Goal: Task Accomplishment & Management: Complete application form

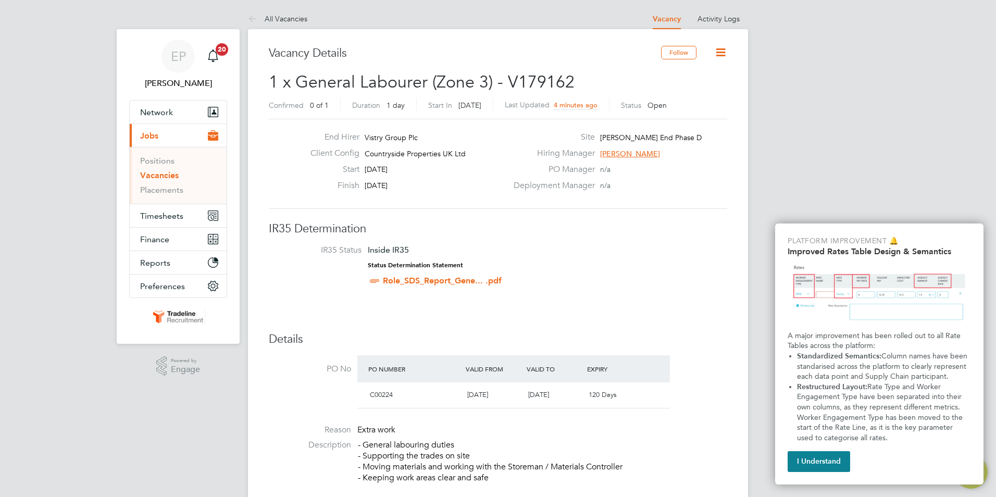
click at [721, 55] on icon at bounding box center [720, 52] width 13 height 13
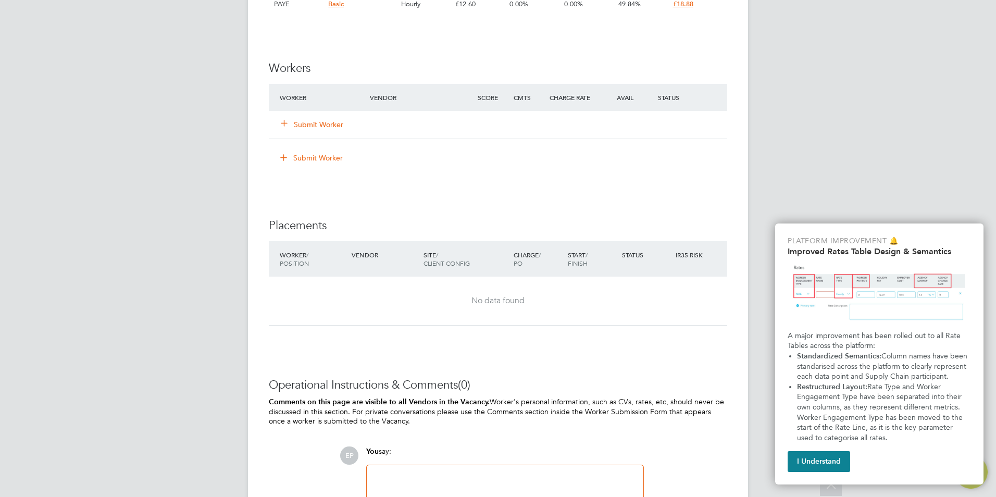
scroll to position [775, 0]
click at [316, 129] on button "Submit Worker" at bounding box center [312, 125] width 62 height 10
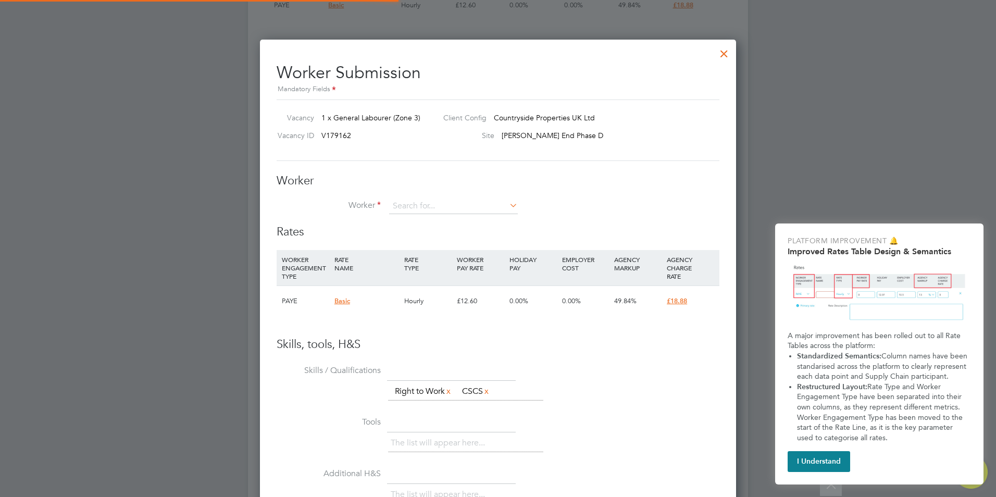
scroll to position [643, 477]
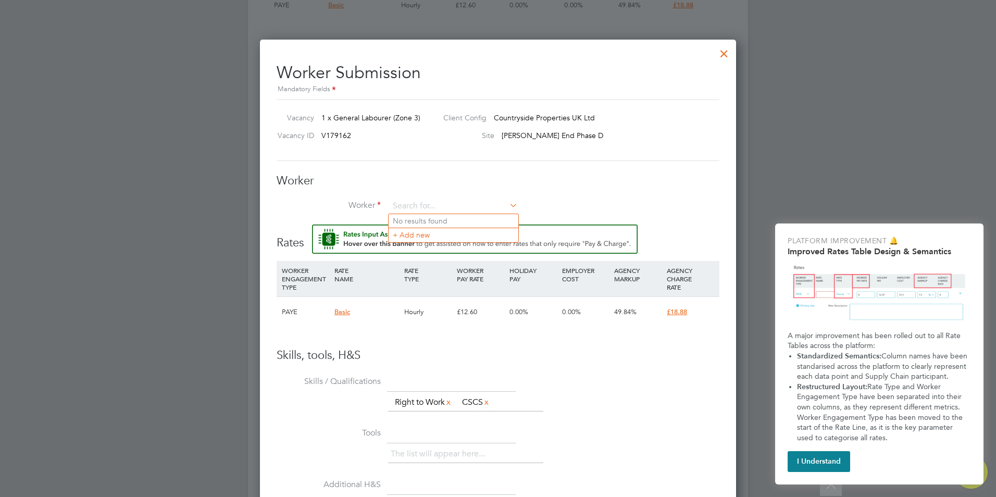
click at [429, 220] on li "No results found" at bounding box center [454, 221] width 130 height 14
click at [422, 203] on input at bounding box center [453, 206] width 129 height 16
click at [445, 219] on li "[PERSON_NAME] (TLJE01)" at bounding box center [457, 221] width 137 height 14
type input "[PERSON_NAME] (TLJE01)"
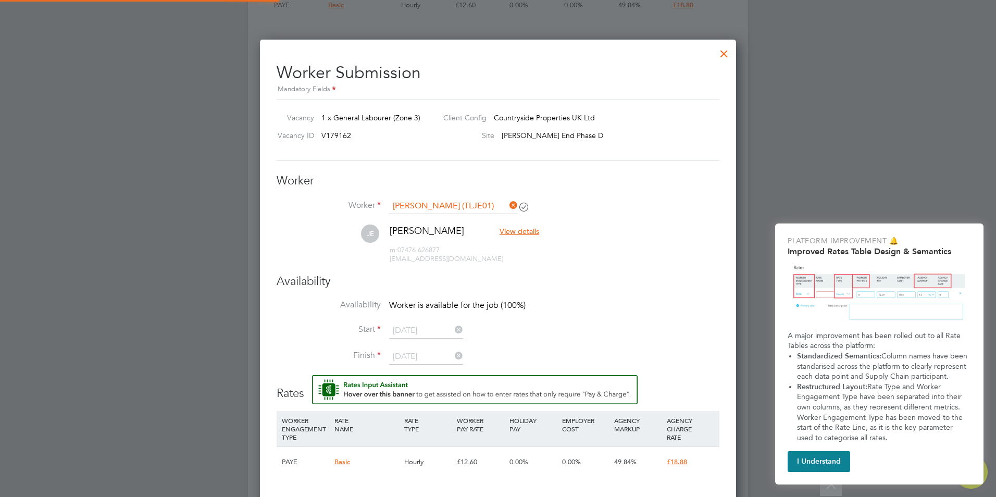
scroll to position [5, 5]
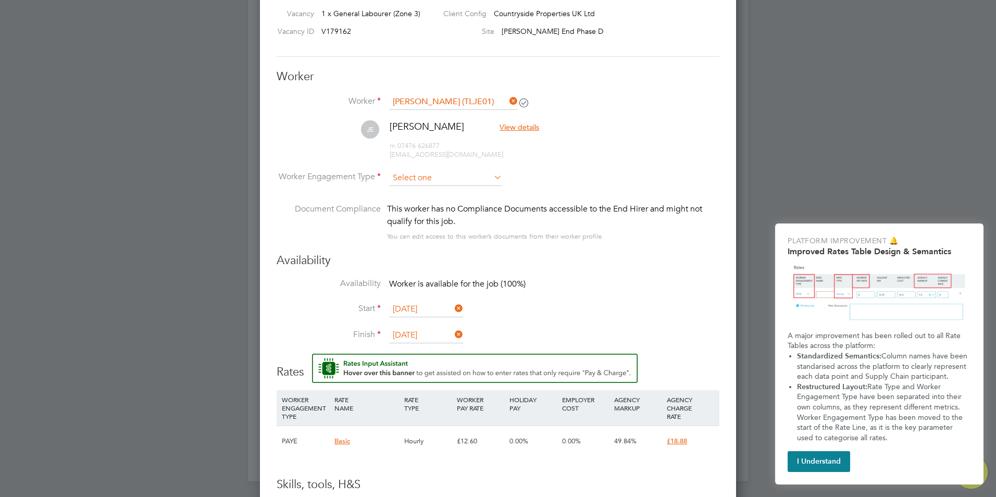
click at [436, 174] on input at bounding box center [445, 178] width 113 height 16
click at [416, 200] on li "PAYE" at bounding box center [446, 206] width 114 height 14
type input "PAYE"
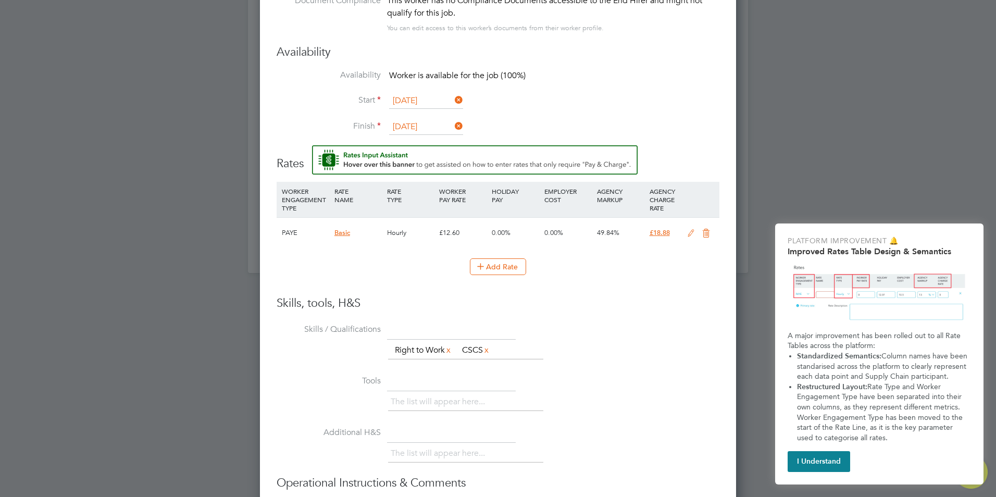
click at [687, 233] on icon at bounding box center [690, 233] width 13 height 8
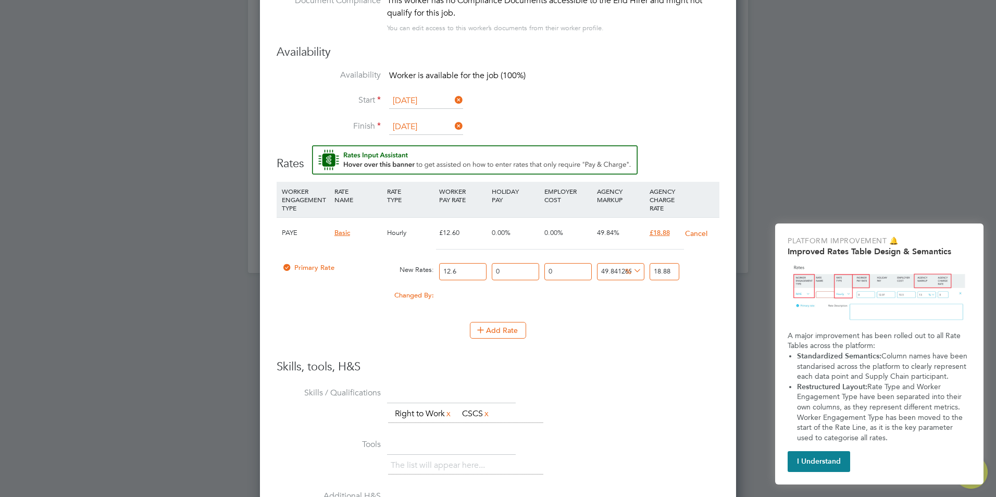
click at [474, 271] on input "12.6" at bounding box center [462, 271] width 47 height 17
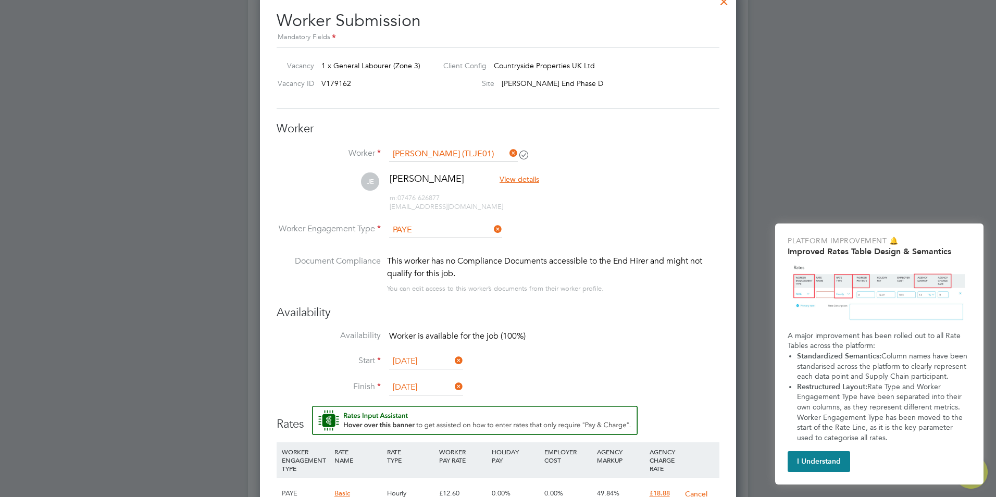
click at [492, 230] on icon at bounding box center [492, 229] width 0 height 15
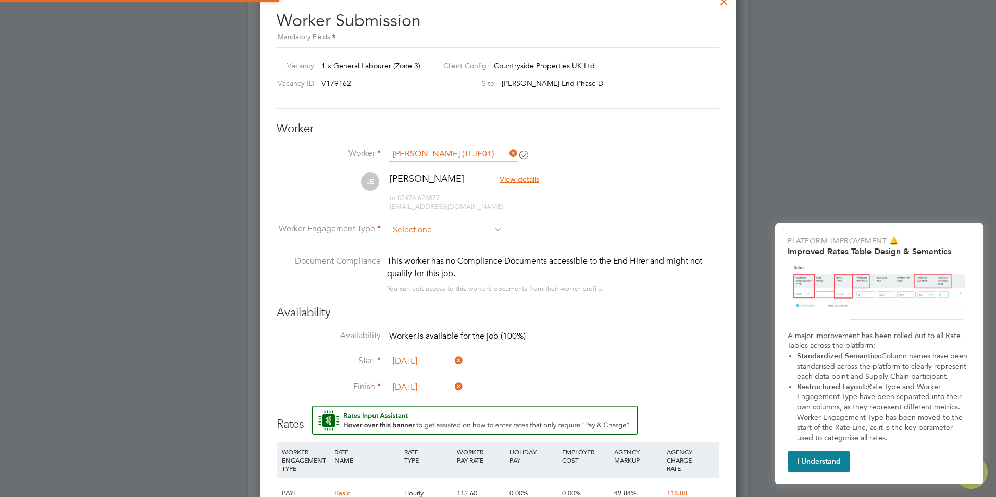
click at [475, 230] on input at bounding box center [445, 230] width 113 height 16
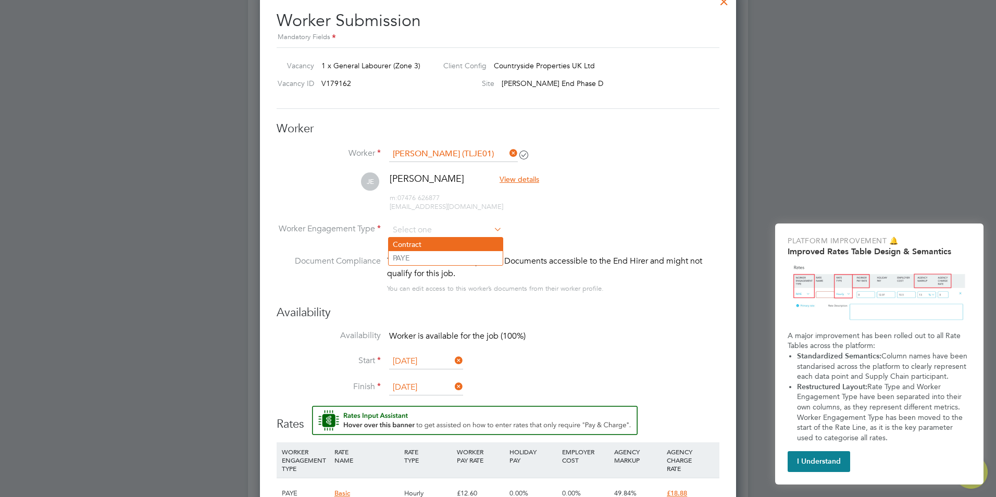
click at [435, 244] on li "Contract" at bounding box center [446, 244] width 114 height 14
type input "Contract"
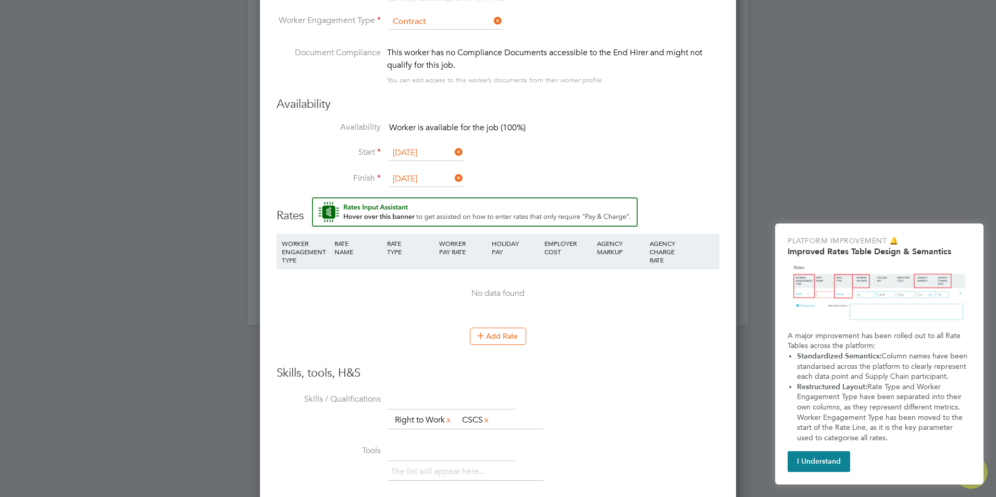
click at [643, 272] on div "No data found" at bounding box center [498, 293] width 422 height 48
click at [483, 335] on icon at bounding box center [481, 335] width 8 height 8
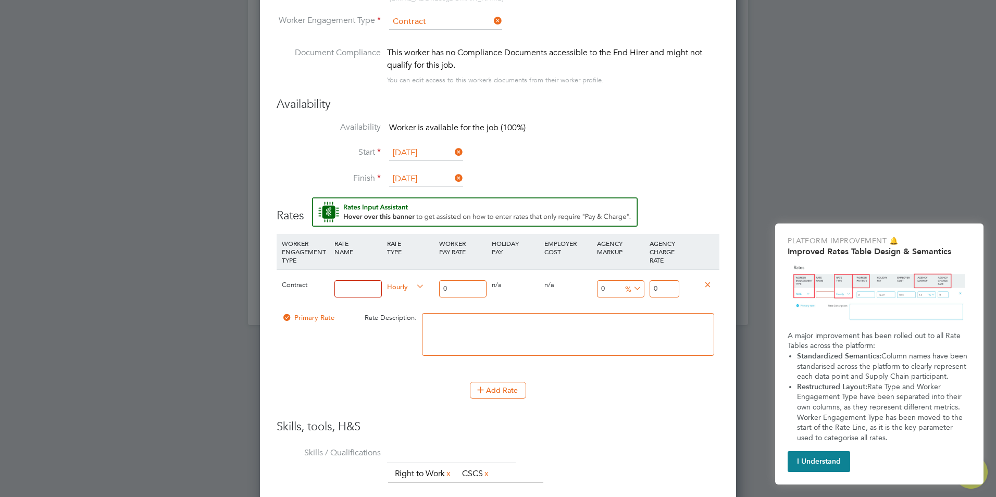
click at [371, 291] on input at bounding box center [357, 288] width 47 height 17
type input "Tradeline"
click at [460, 289] on input "0" at bounding box center [462, 288] width 47 height 17
type input "4"
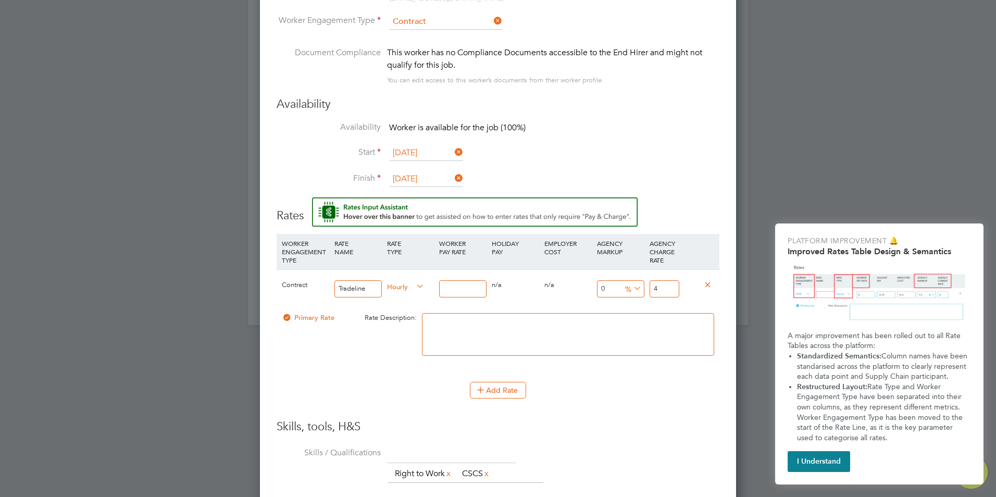
type input "1"
type input "16"
type input "16.5"
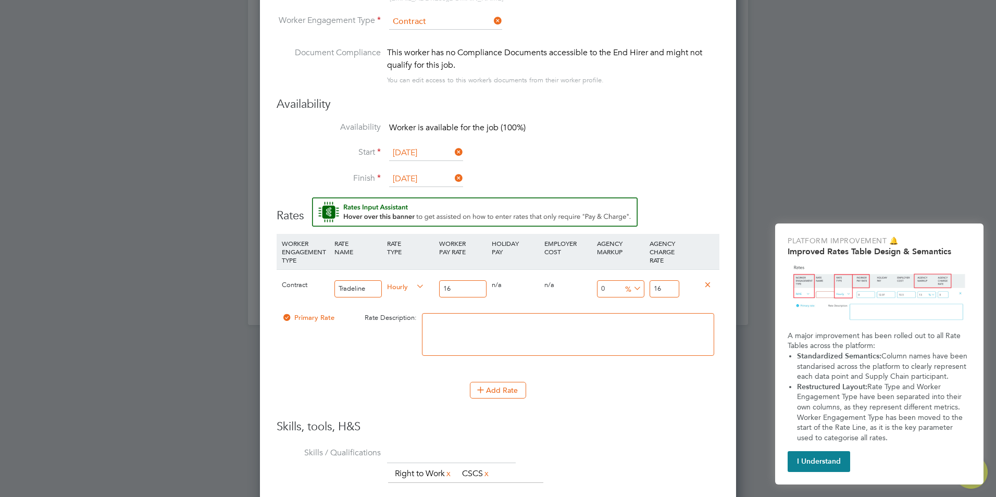
type input "16.5"
type input "16.50"
click at [627, 313] on textarea at bounding box center [568, 334] width 292 height 43
click at [621, 290] on span "%" at bounding box center [631, 287] width 21 height 11
click at [607, 284] on input "0" at bounding box center [620, 288] width 47 height 17
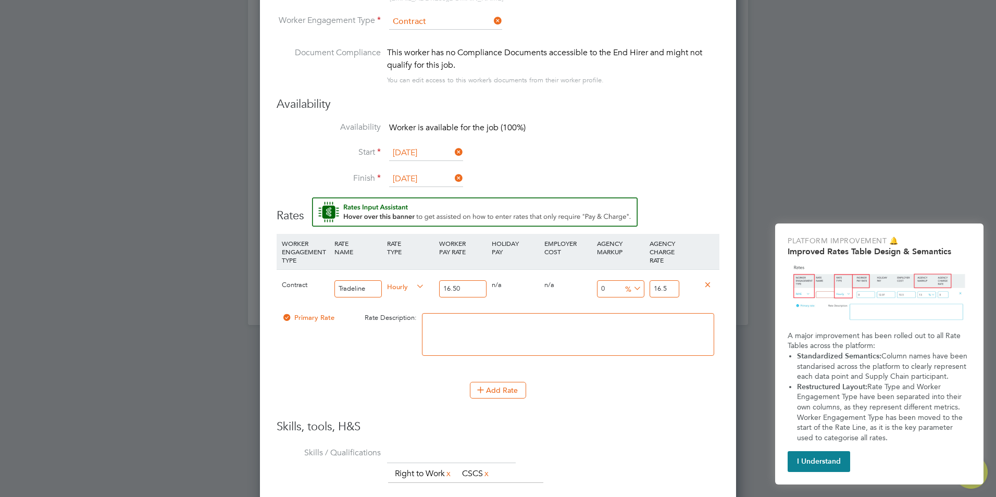
click at [668, 291] on input "16.5" at bounding box center [664, 288] width 30 height 17
type input "-3.0303030303030303"
type input "16"
type input "-93.93939393939394"
type input "1"
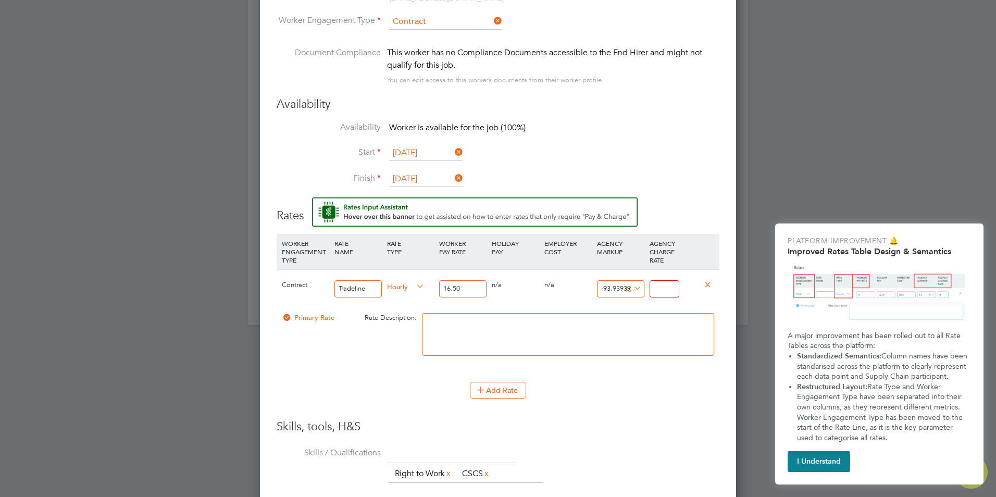
type input "1"
type input "9.090909090909092"
type input "18"
type input "13.93939393939394"
type input "18.8"
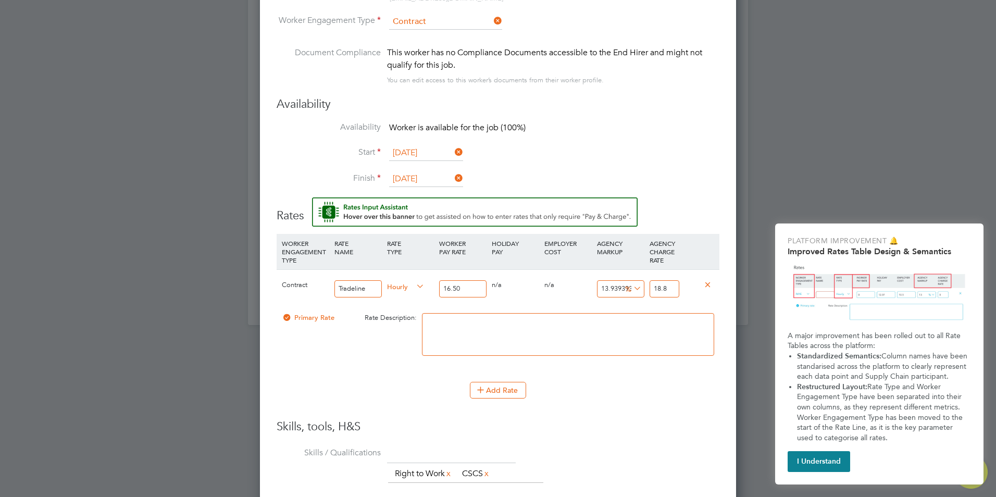
type input "14.424242424242424"
type input "18.88"
click at [675, 375] on li "WORKER ENGAGEMENT TYPE RATE NAME RATE TYPE WORKER PAY RATE HOLIDAY PAY EMPLOYER…" at bounding box center [498, 308] width 443 height 148
click at [500, 393] on button "Add Rate" at bounding box center [498, 390] width 56 height 17
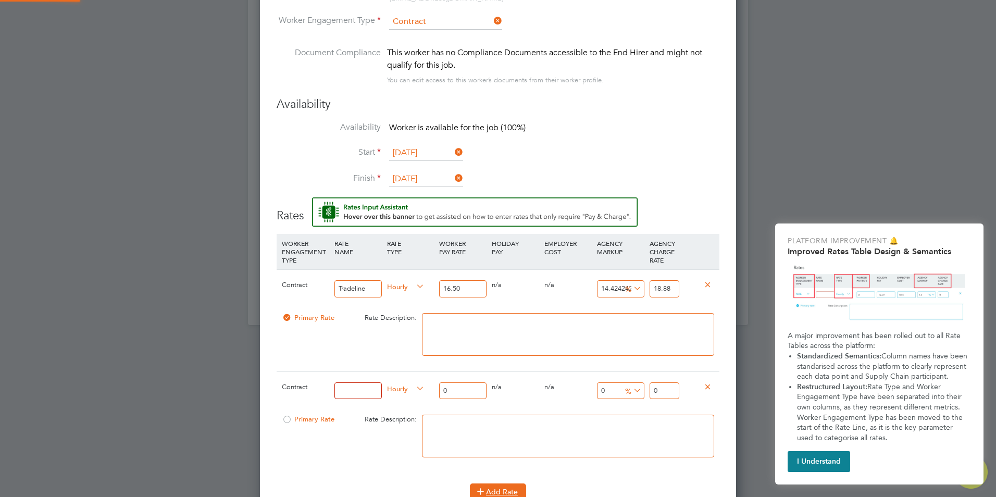
scroll to position [1077, 477]
click at [708, 390] on icon at bounding box center [708, 386] width 8 height 8
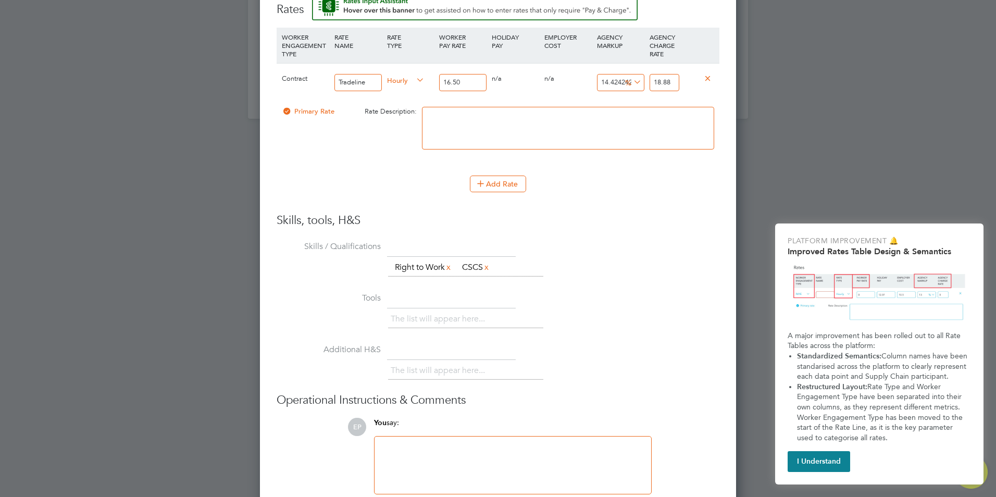
scroll to position [1293, 0]
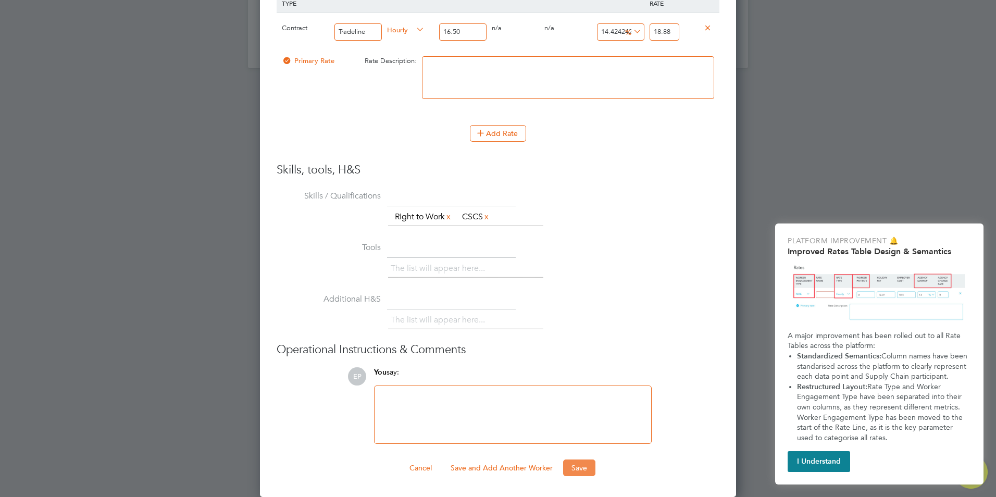
click at [585, 466] on button "Save" at bounding box center [579, 467] width 32 height 17
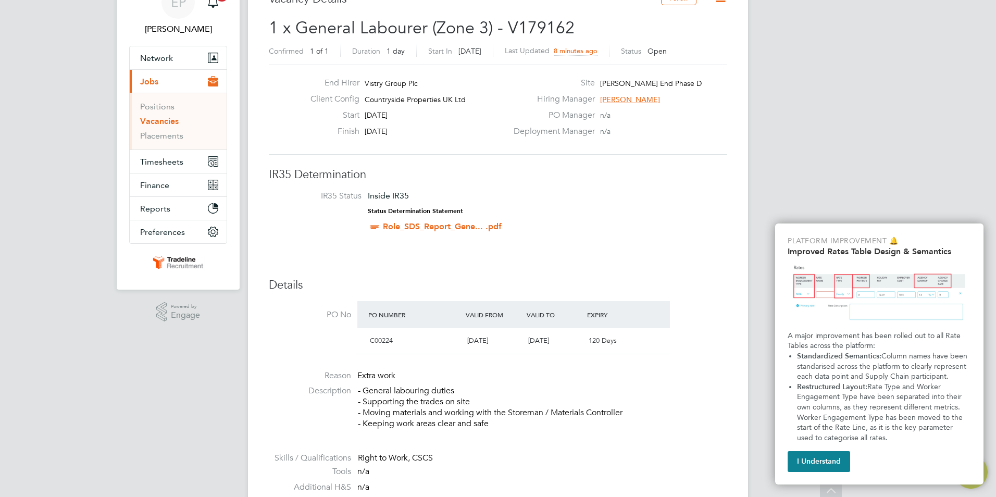
scroll to position [0, 0]
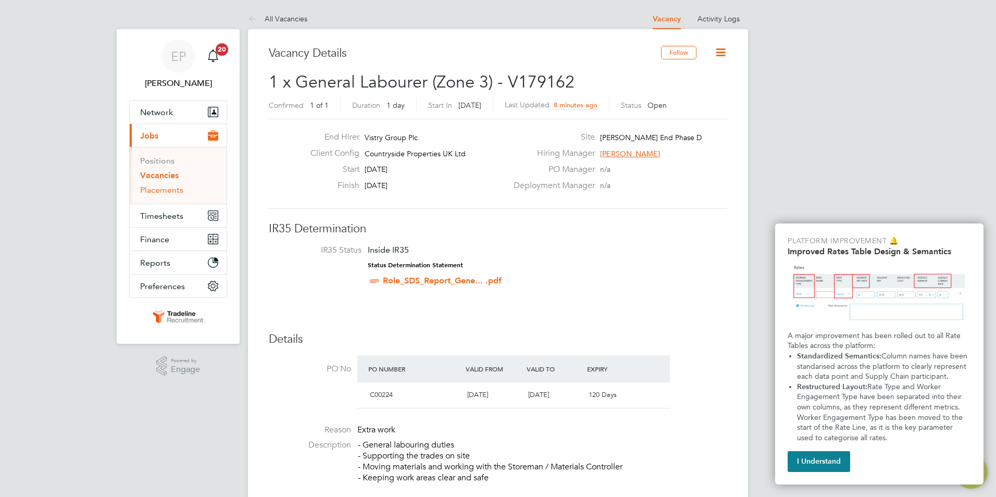
click at [180, 191] on link "Placements" at bounding box center [161, 190] width 43 height 10
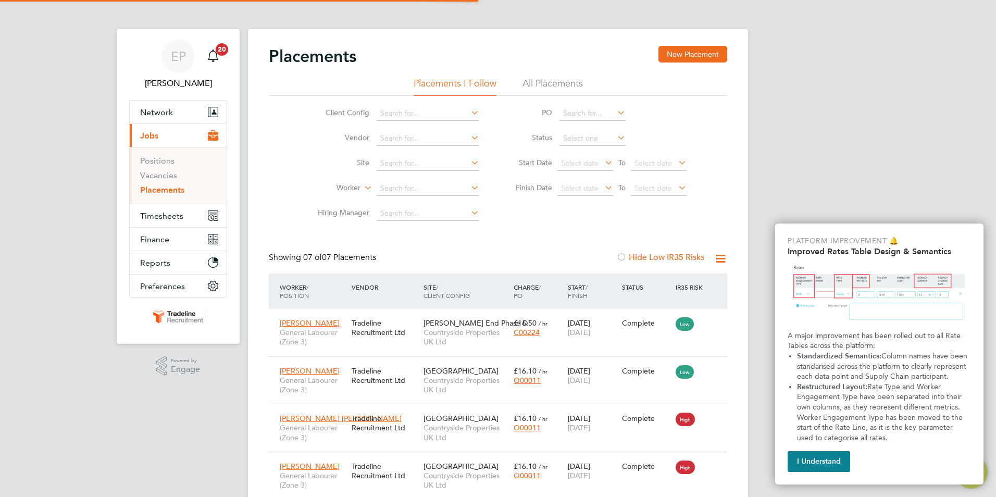
scroll to position [39, 91]
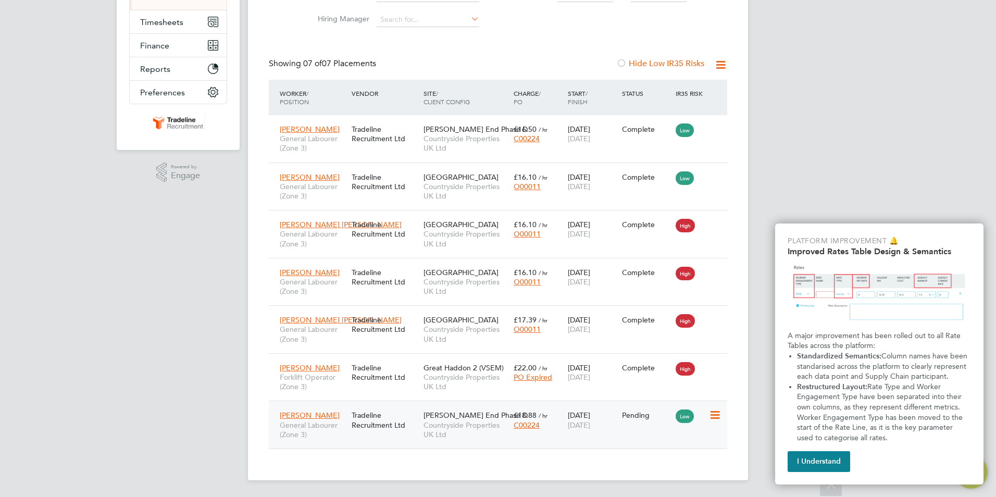
click at [549, 424] on div "C00224" at bounding box center [538, 424] width 49 height 9
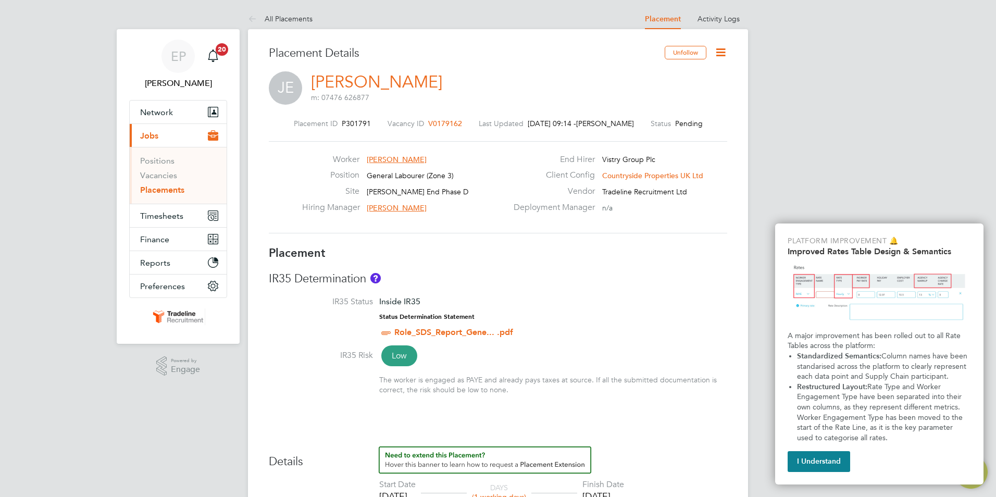
click at [720, 55] on icon at bounding box center [720, 52] width 13 height 13
click at [669, 110] on li "Start" at bounding box center [686, 112] width 77 height 15
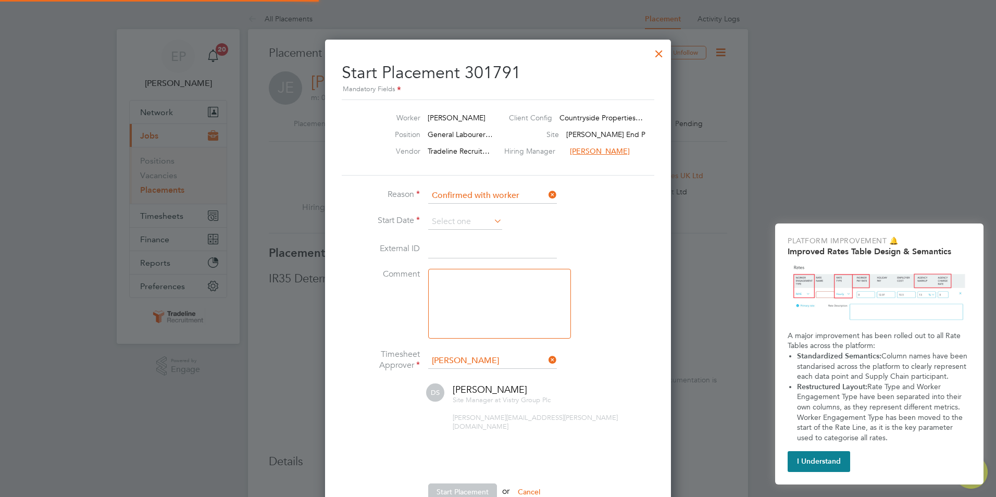
scroll to position [5, 5]
click at [468, 219] on input at bounding box center [465, 222] width 74 height 16
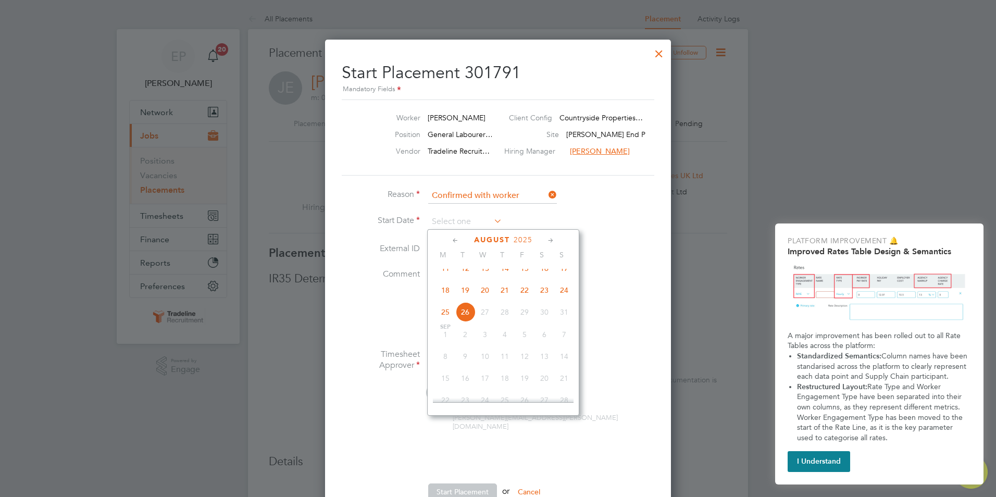
click at [448, 298] on span "18" at bounding box center [445, 290] width 20 height 20
type input "[DATE]"
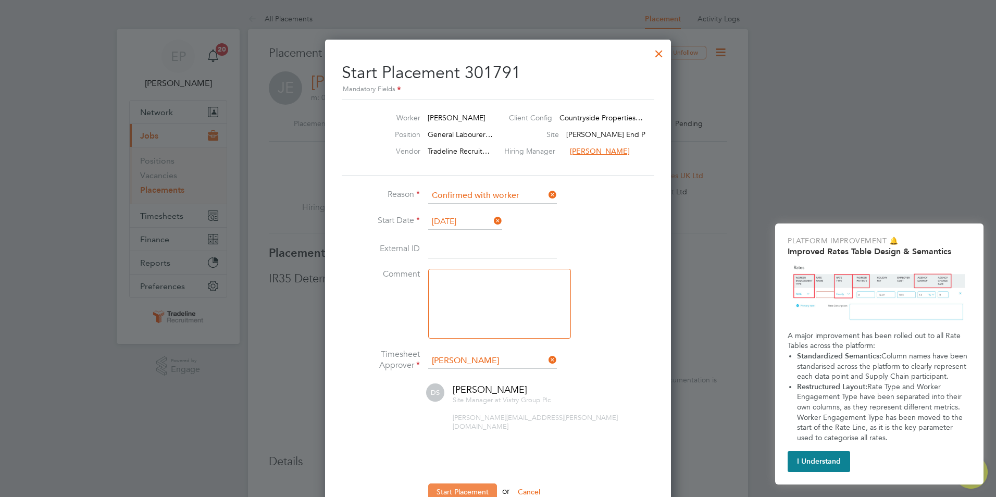
click at [476, 483] on button "Start Placement" at bounding box center [462, 491] width 69 height 17
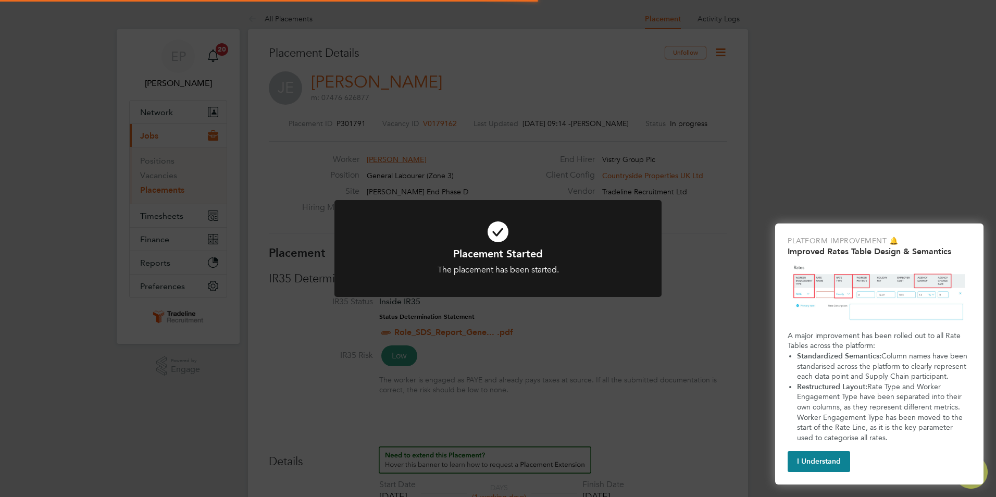
click at [540, 268] on div "The placement has been started." at bounding box center [497, 270] width 271 height 11
